Goal: Task Accomplishment & Management: Complete application form

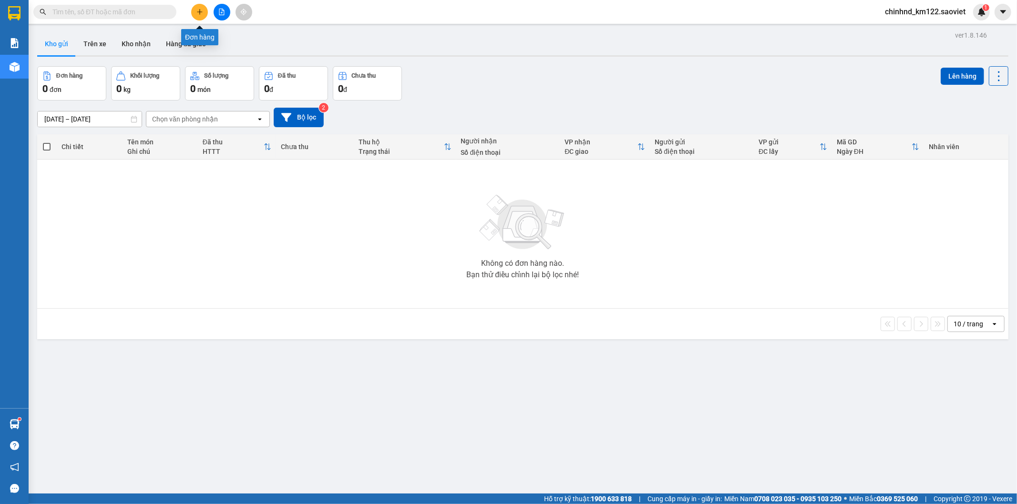
click at [196, 11] on button at bounding box center [199, 12] width 17 height 17
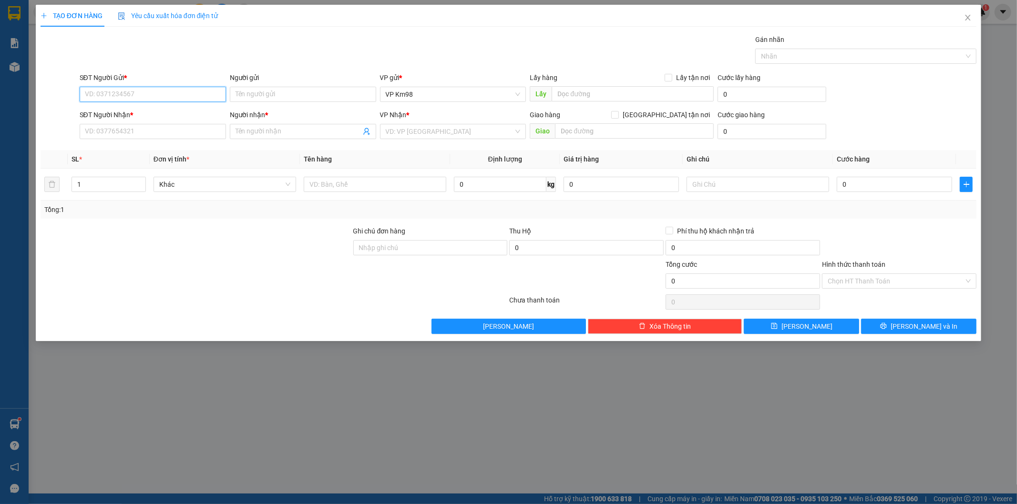
click at [108, 97] on input "SĐT Người Gửi *" at bounding box center [153, 94] width 146 height 15
type input "0343907553"
click at [254, 95] on input "Người gửi" at bounding box center [303, 94] width 146 height 15
type input "kt"
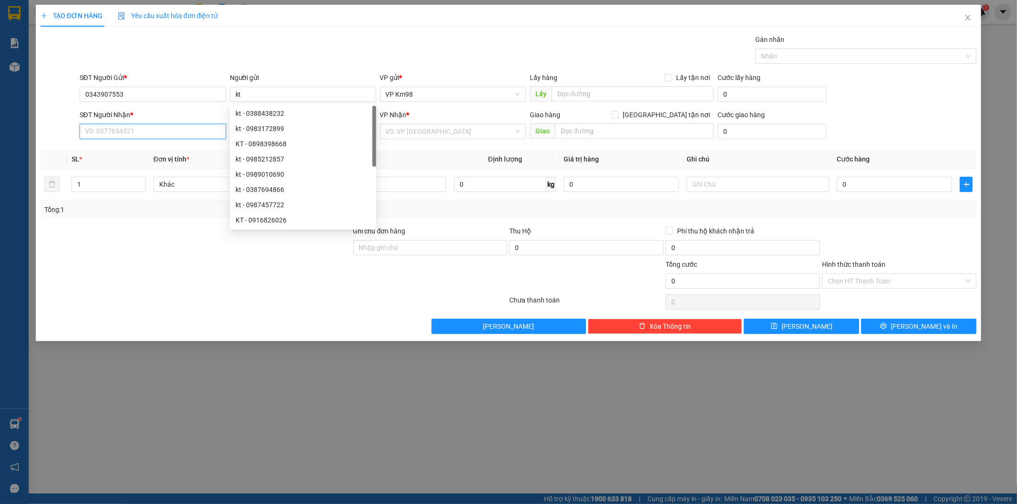
click at [149, 137] on input "SĐT Người Nhận *" at bounding box center [153, 131] width 146 height 15
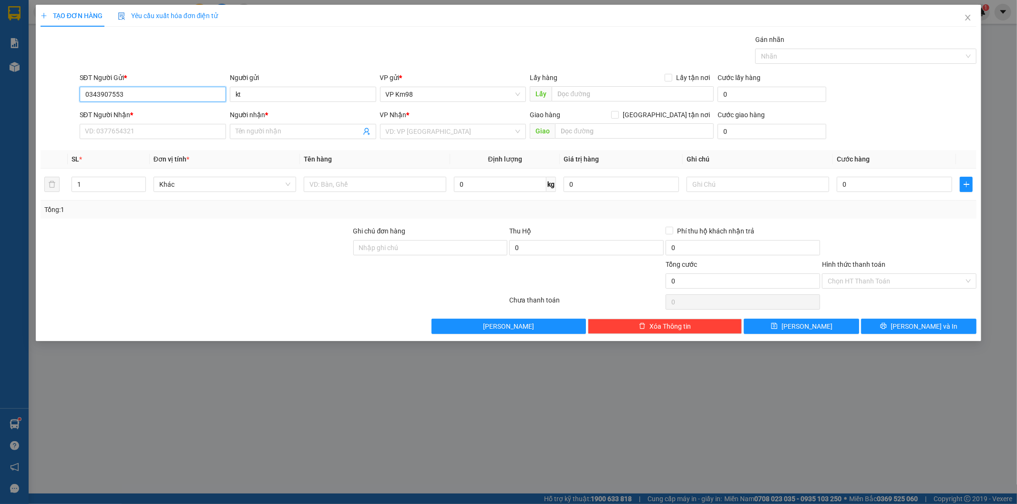
click at [151, 96] on input "0343907553" at bounding box center [153, 94] width 146 height 15
click at [118, 126] on input "SĐT Người Nhận *" at bounding box center [153, 131] width 146 height 15
paste input "0343907553"
type input "0343907553"
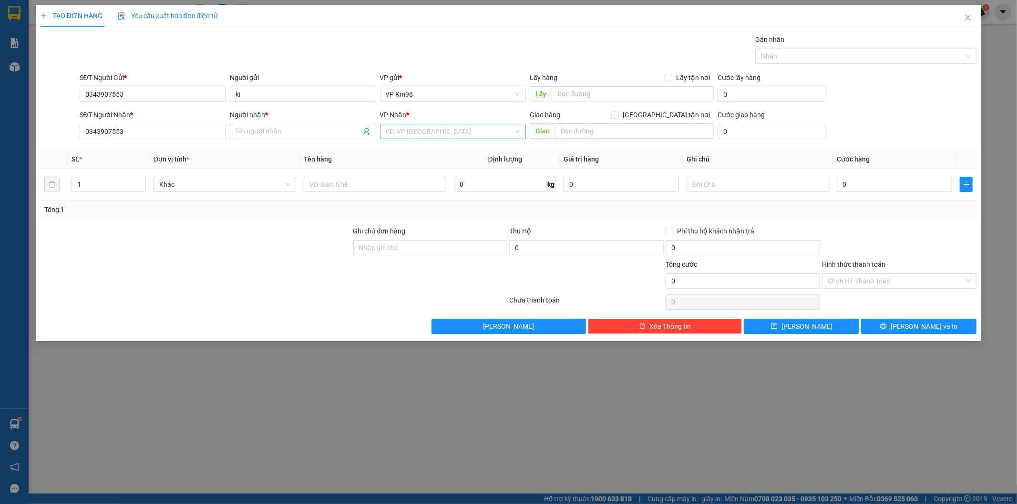
click at [449, 129] on input "search" at bounding box center [450, 131] width 128 height 14
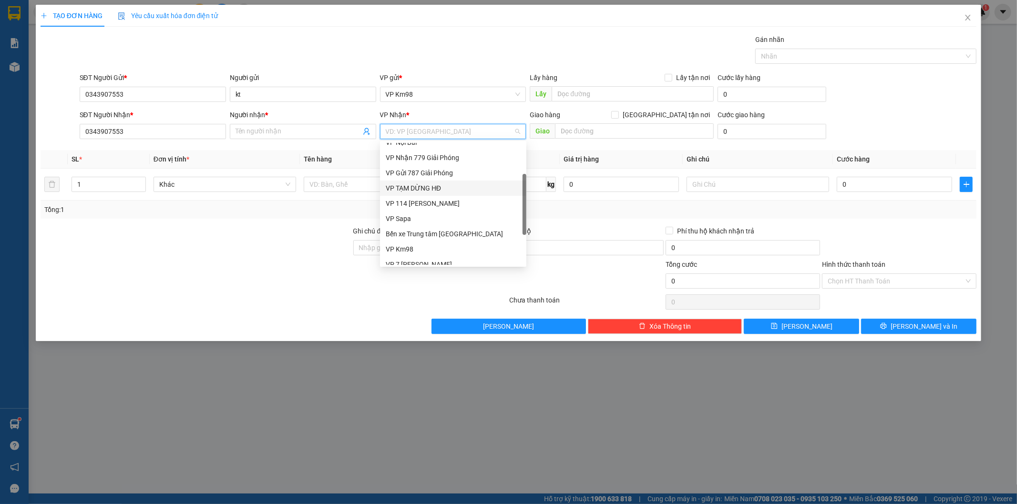
scroll to position [107, 0]
click at [431, 211] on div "VP 7 [PERSON_NAME]" at bounding box center [453, 211] width 135 height 10
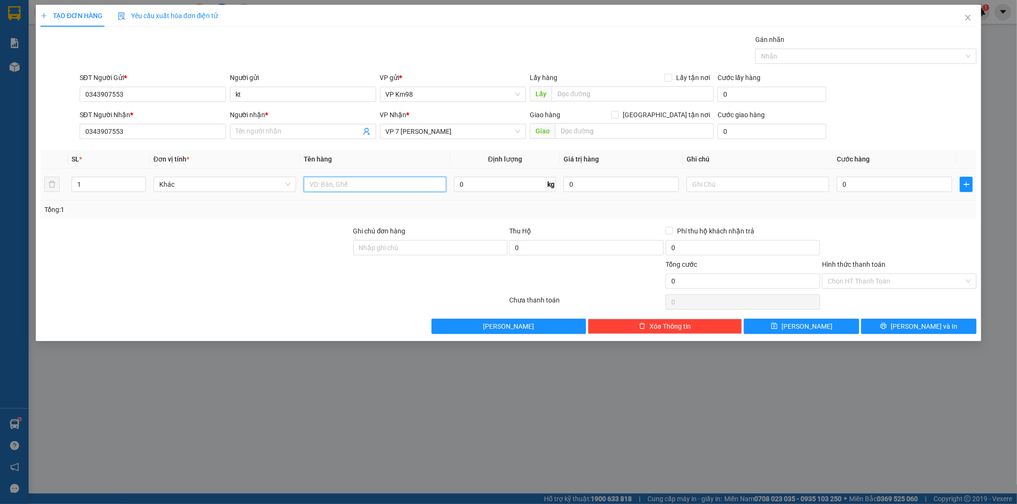
click at [351, 185] on input "text" at bounding box center [375, 184] width 143 height 15
type input "xe máy"
click at [889, 185] on input "0" at bounding box center [894, 184] width 115 height 15
type input "3"
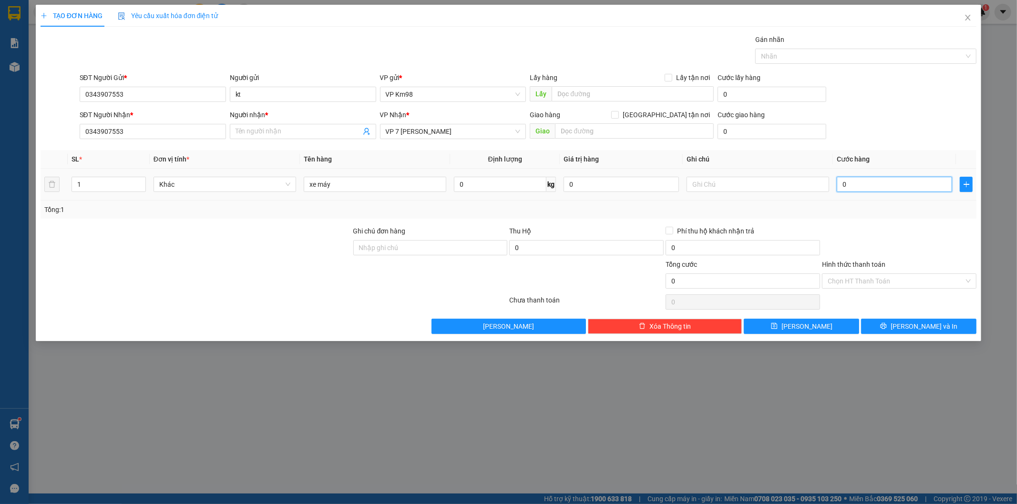
type input "3"
type input "35"
type input "350"
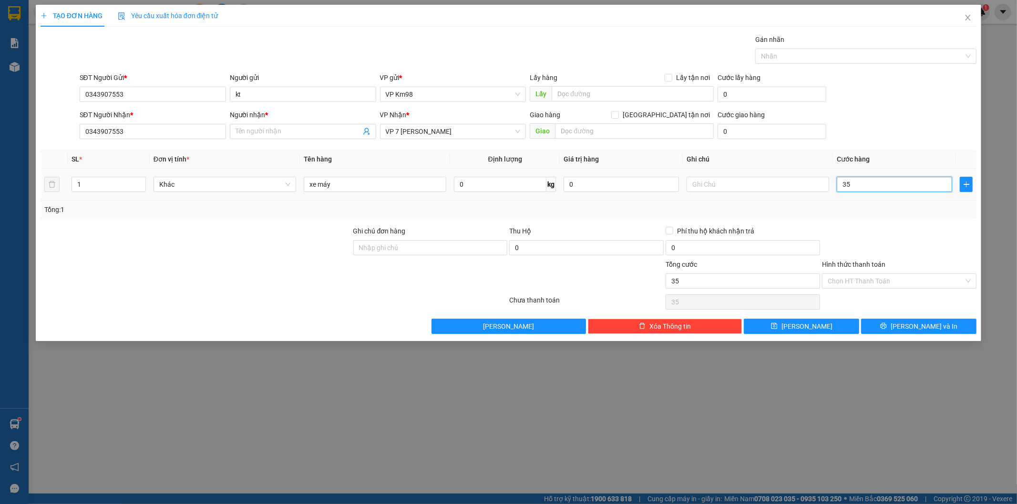
type input "350"
type input "3.500"
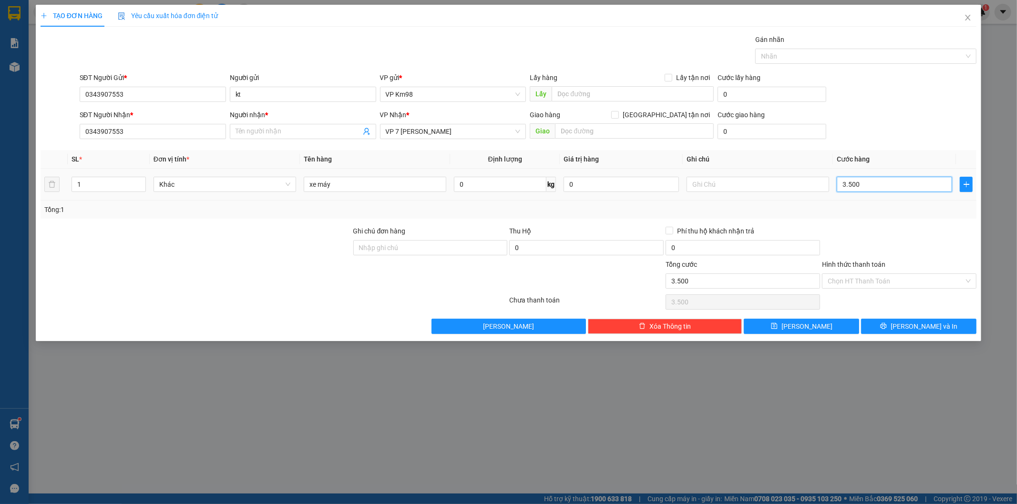
type input "35.000"
type input "350.000"
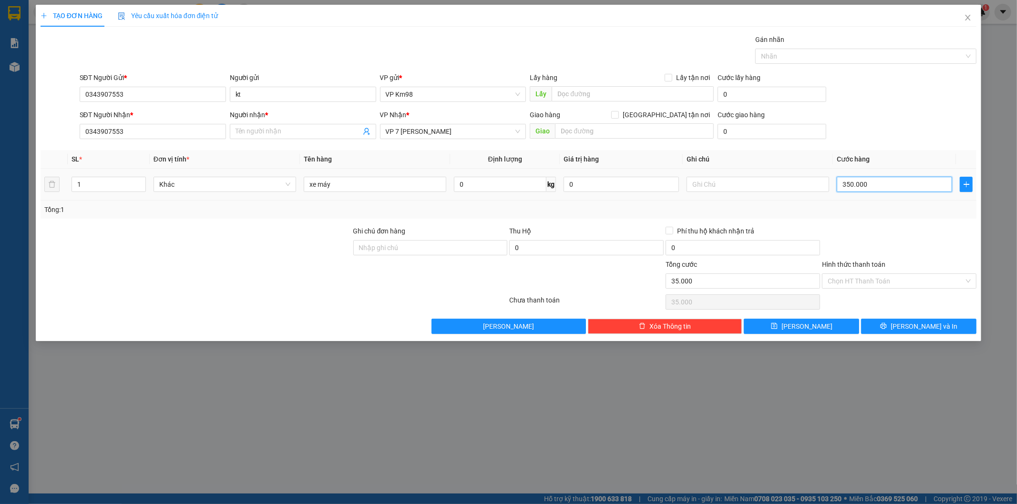
type input "350.000"
drag, startPoint x: 875, startPoint y: 253, endPoint x: 879, endPoint y: 265, distance: 12.5
click at [878, 264] on form "Ghi chú đơn hàng Thu Hộ 0 Phí thu hộ khách nhận trả 0 Tổng cước 350.000 Hình th…" at bounding box center [509, 259] width 936 height 67
click at [887, 324] on icon "printer" at bounding box center [884, 326] width 6 height 6
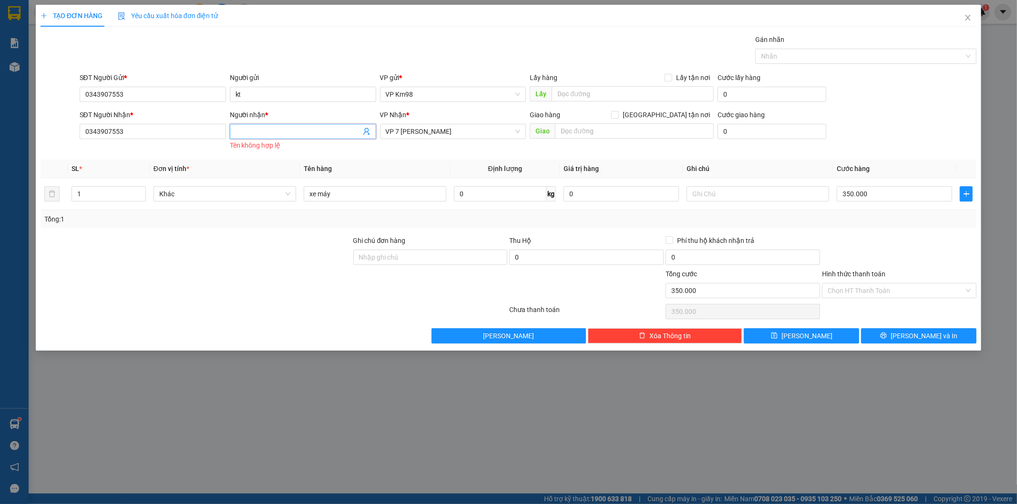
click at [311, 129] on input "Người nhận *" at bounding box center [298, 131] width 125 height 10
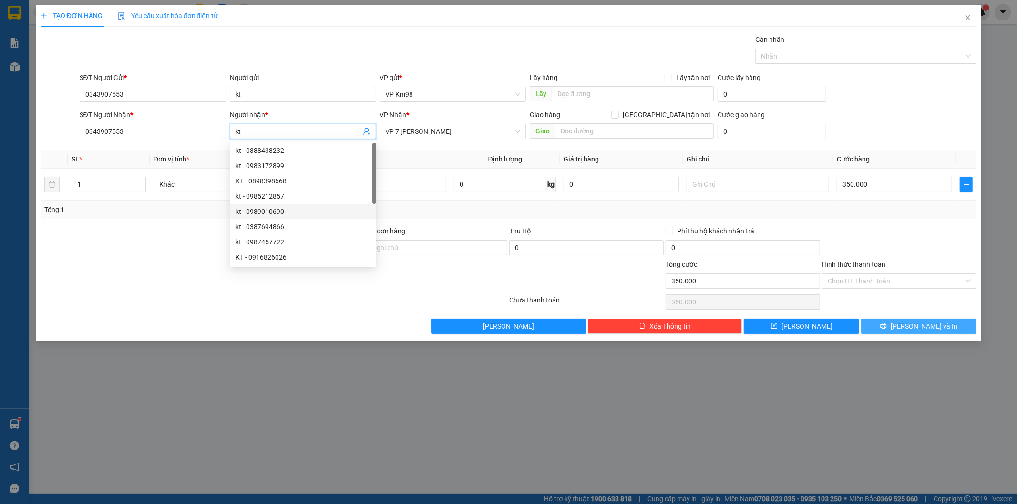
type input "kt"
click at [907, 326] on button "[PERSON_NAME] và In" at bounding box center [918, 326] width 115 height 15
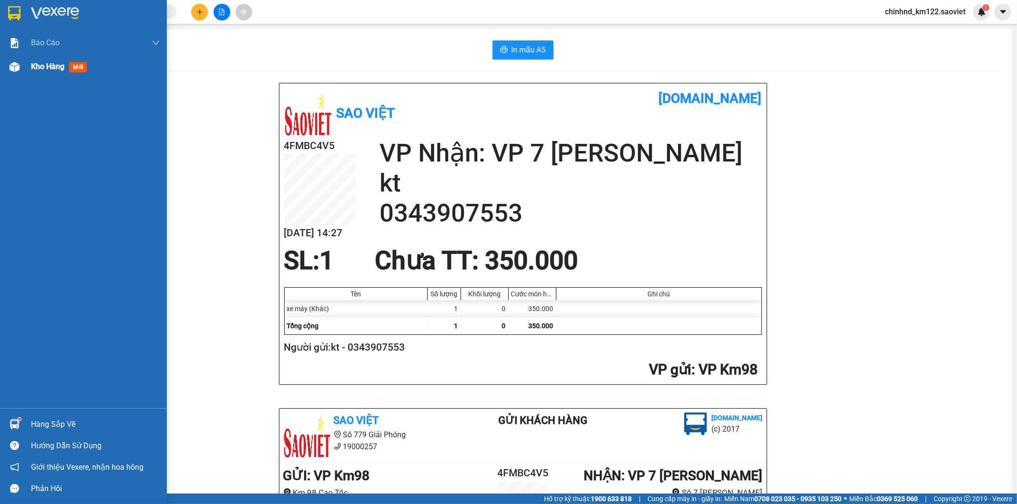
click at [48, 64] on span "Kho hàng" at bounding box center [47, 66] width 33 height 9
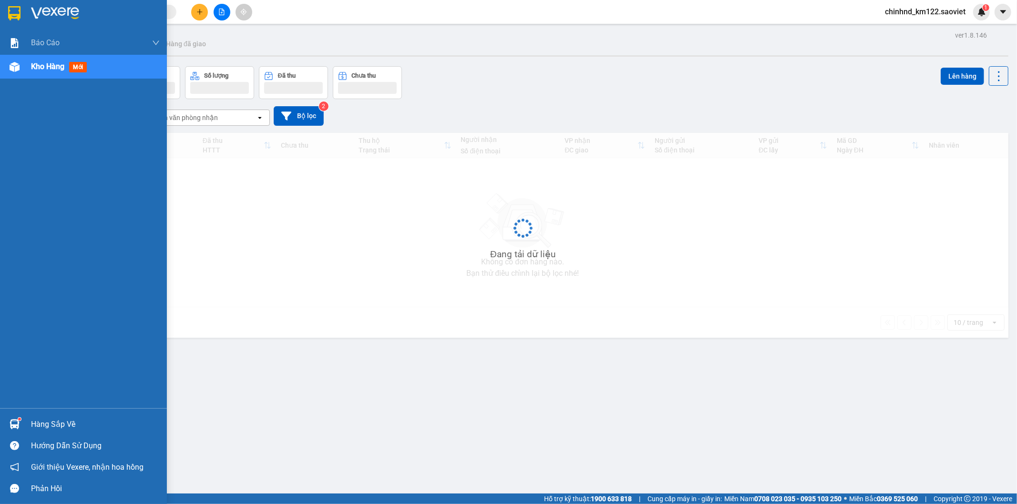
click at [48, 64] on span "Kho hàng" at bounding box center [47, 66] width 33 height 9
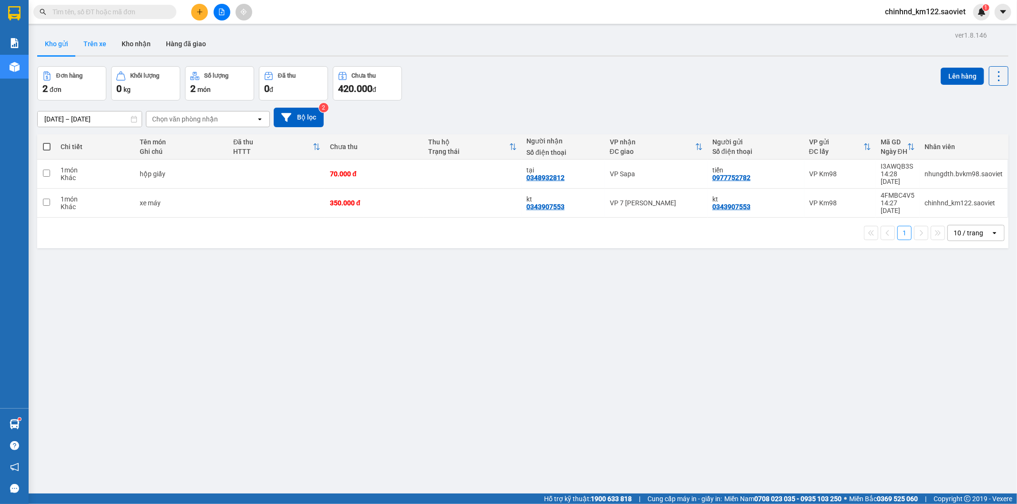
click at [91, 52] on button "Trên xe" at bounding box center [95, 43] width 38 height 23
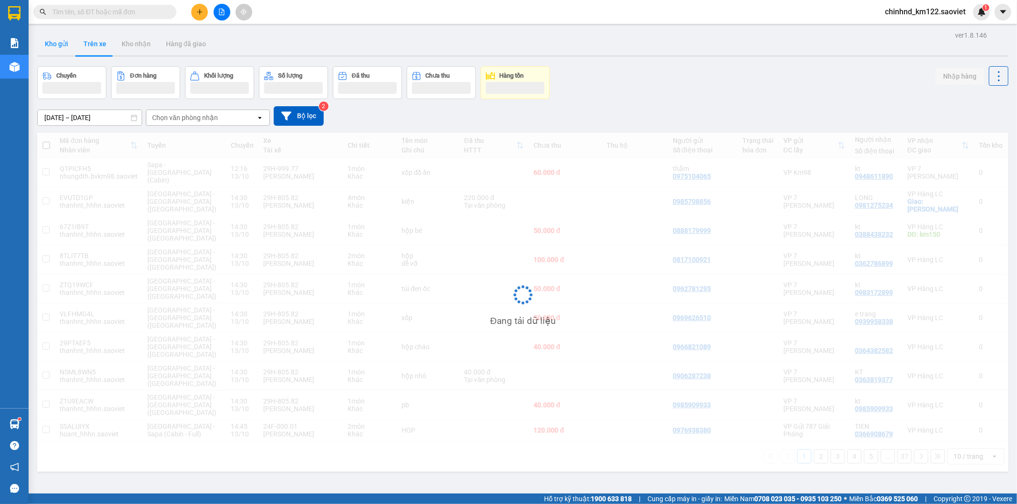
click at [65, 46] on button "Kho gửi" at bounding box center [56, 43] width 39 height 23
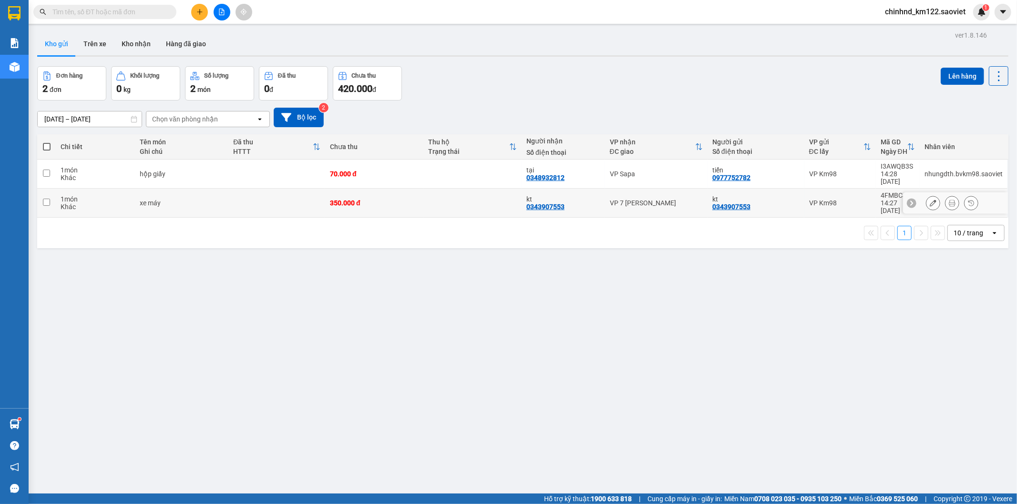
click at [252, 197] on td at bounding box center [276, 203] width 97 height 29
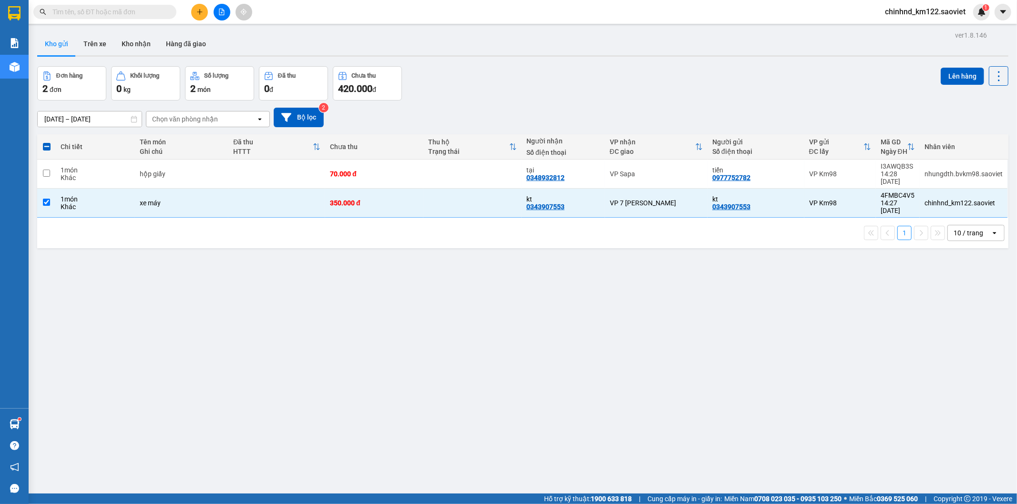
click at [291, 273] on div "ver 1.8.146 Kho gửi Trên xe Kho nhận Hàng đã giao Đơn hàng 2 đơn Khối lượng 0 k…" at bounding box center [522, 281] width 979 height 504
click at [303, 276] on div "ver 1.8.146 Kho gửi Trên xe Kho nhận Hàng đã giao Đơn hàng 2 đơn Khối lượng 0 k…" at bounding box center [522, 281] width 979 height 504
click at [303, 277] on div "ver 1.8.146 Kho gửi Trên xe Kho nhận Hàng đã giao Đơn hàng 2 đơn Khối lượng 0 k…" at bounding box center [522, 281] width 979 height 504
click at [112, 203] on div "Khác" at bounding box center [95, 207] width 69 height 8
checkbox input "false"
